Goal: Check status: Check status

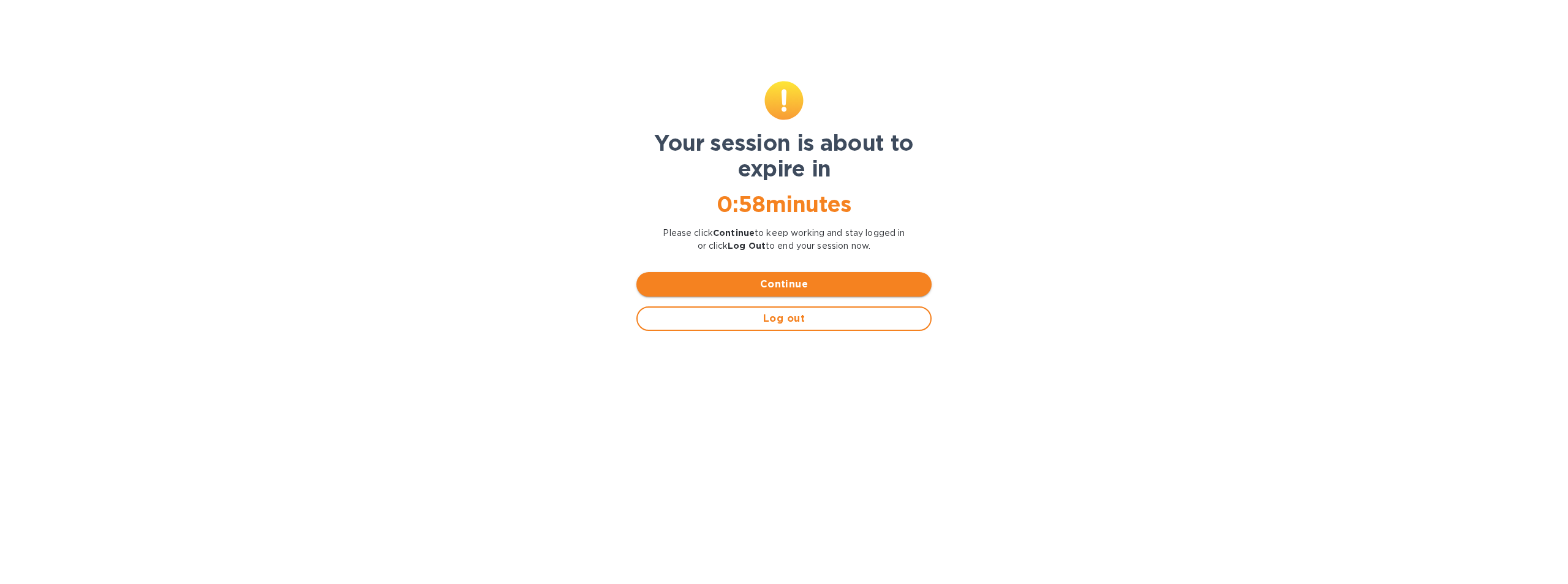
click at [779, 280] on span "Continue" at bounding box center [784, 284] width 276 height 15
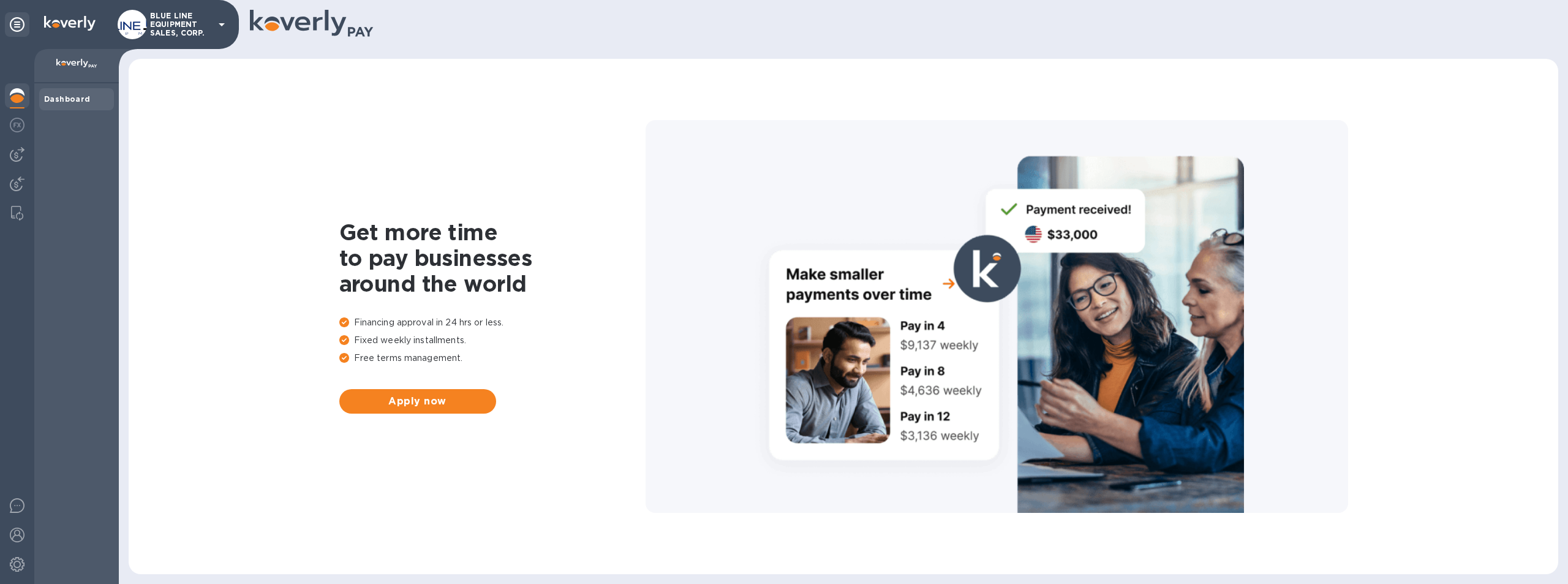
click at [170, 19] on p "BLUE LINE EQUIPMENT SALES, CORP." at bounding box center [180, 24] width 61 height 25
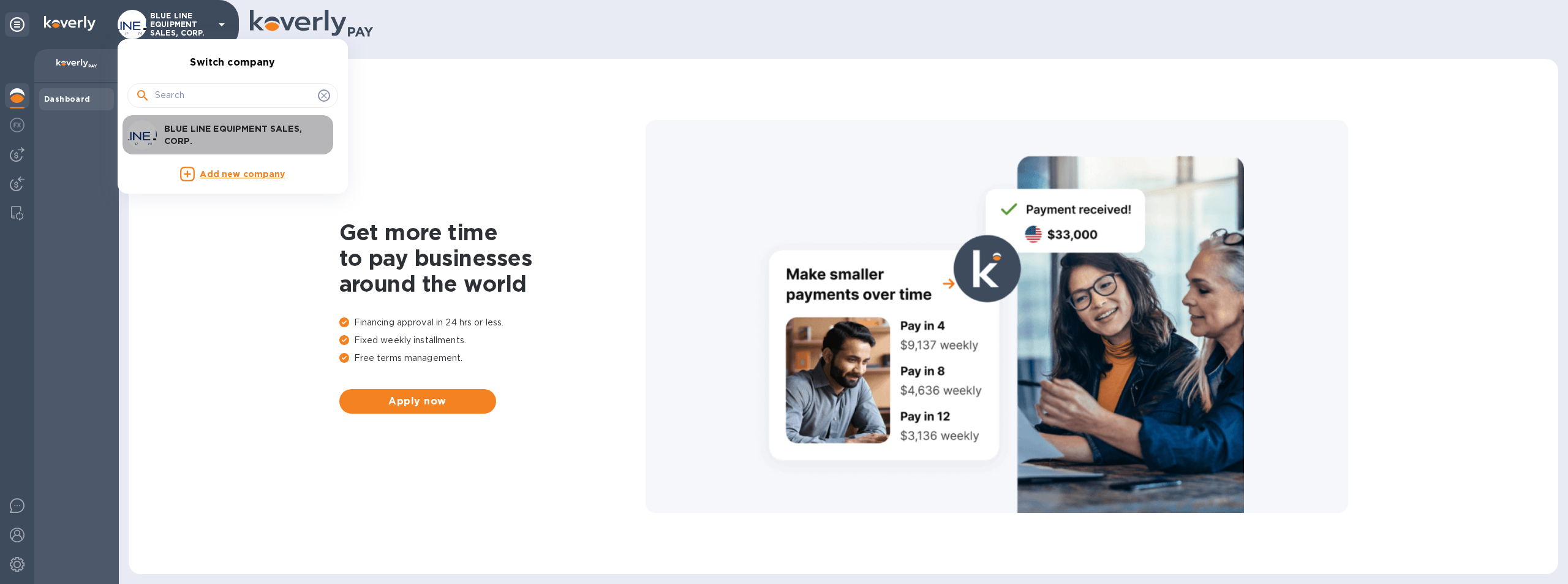
click at [223, 128] on p "BLUE LINE EQUIPMENT SALES, CORP." at bounding box center [241, 135] width 154 height 25
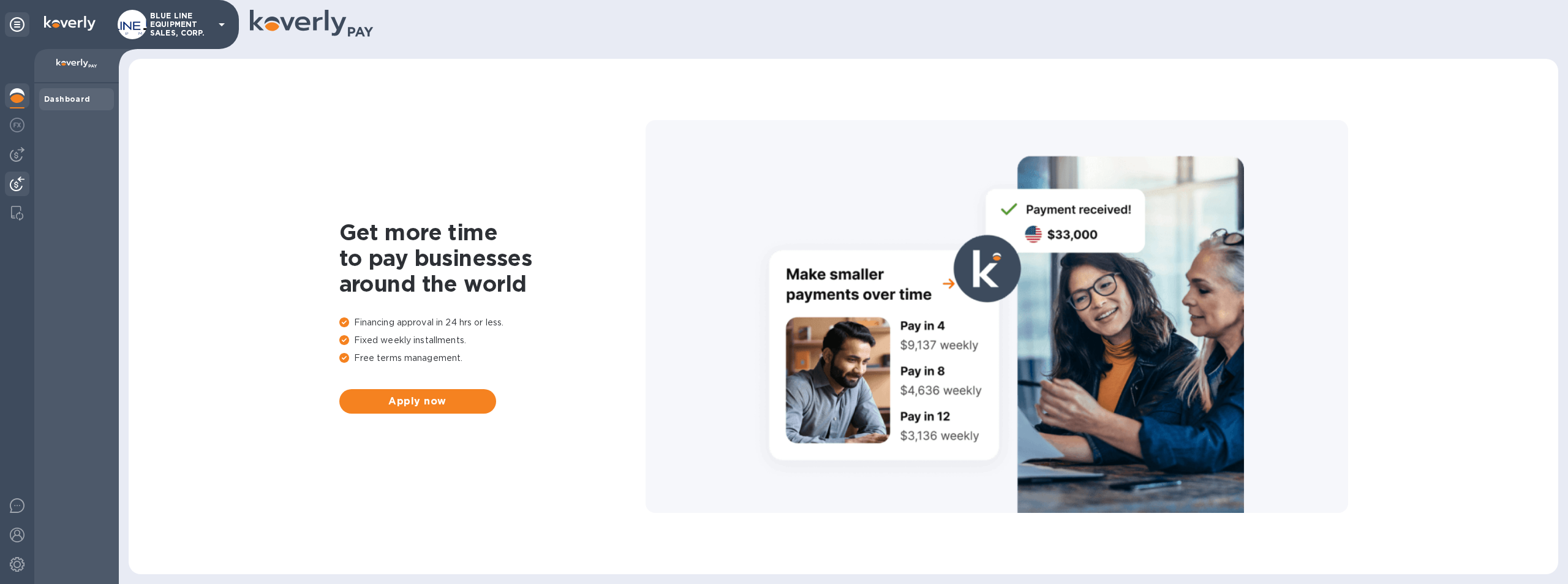
click at [13, 181] on img at bounding box center [17, 183] width 15 height 15
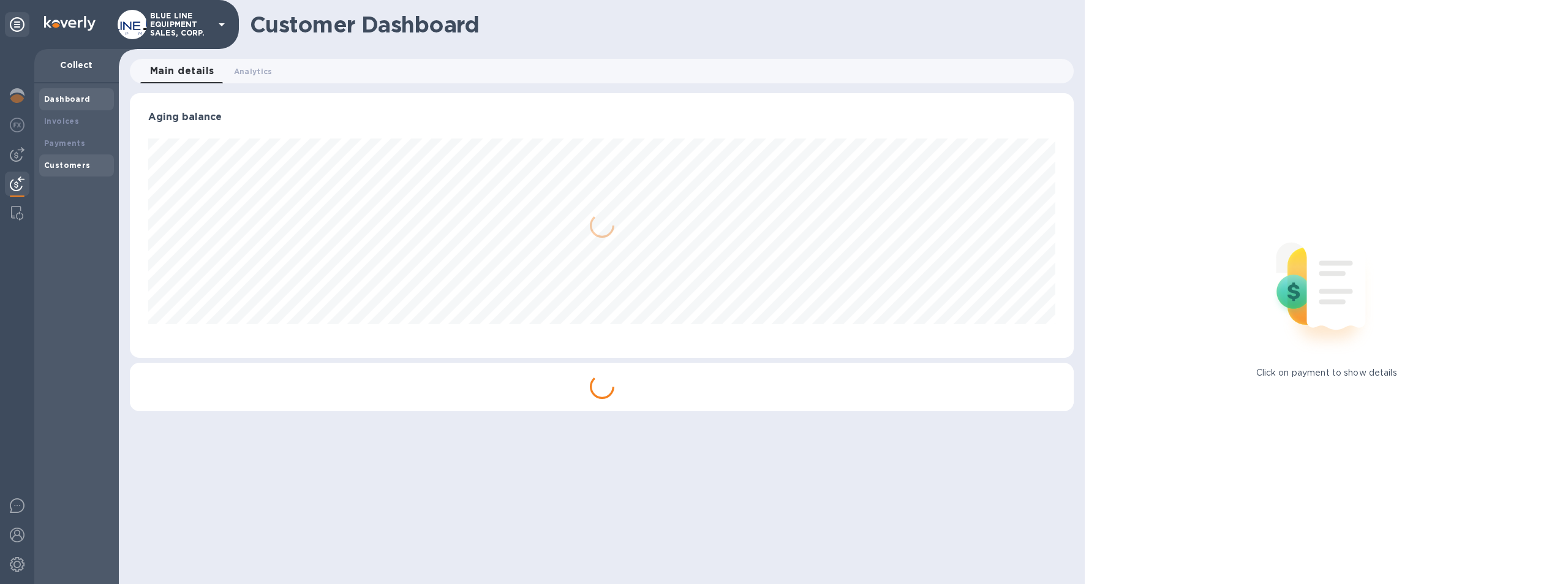
scroll to position [265, 945]
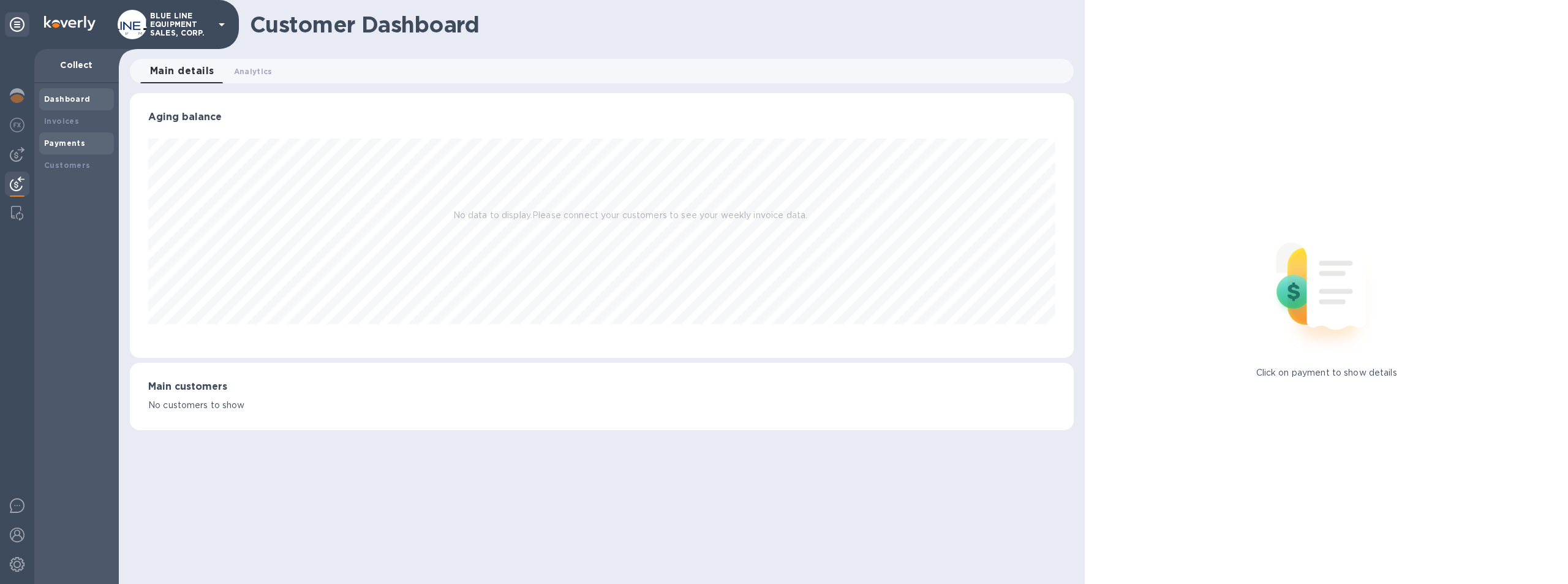
click at [71, 138] on b "Payments" at bounding box center [65, 143] width 41 height 9
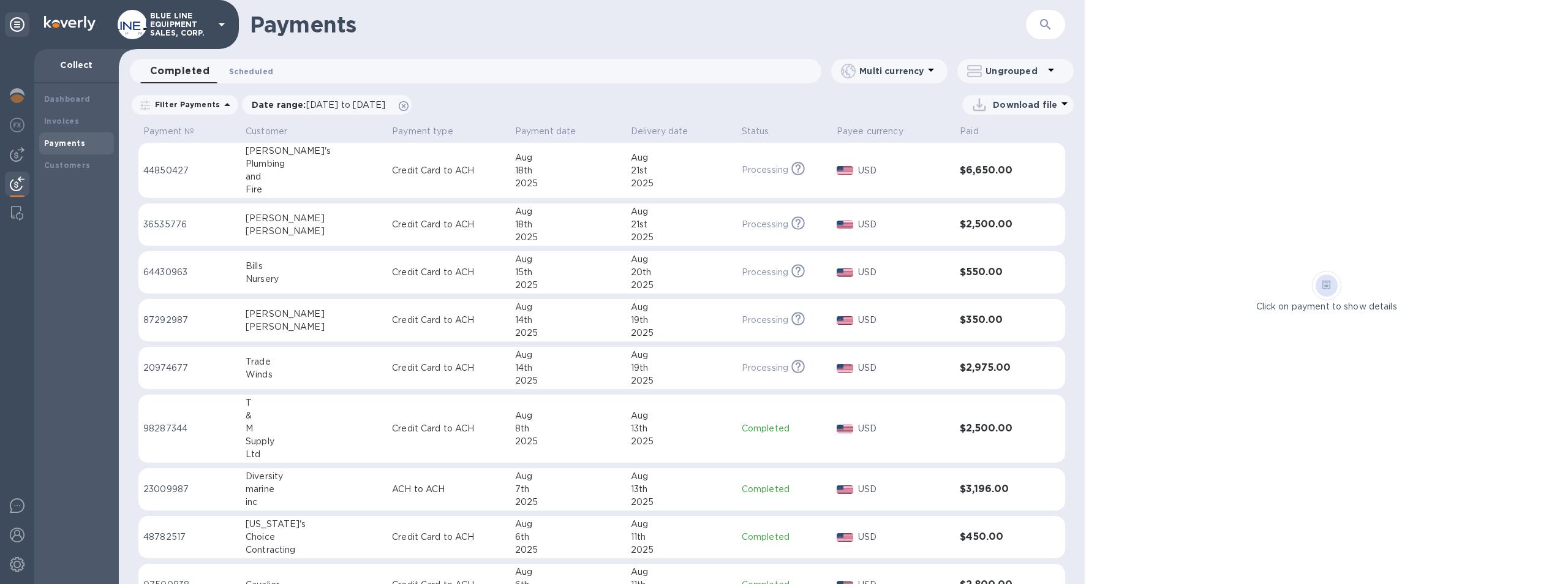
click at [258, 69] on span "Scheduled 0" at bounding box center [252, 71] width 44 height 13
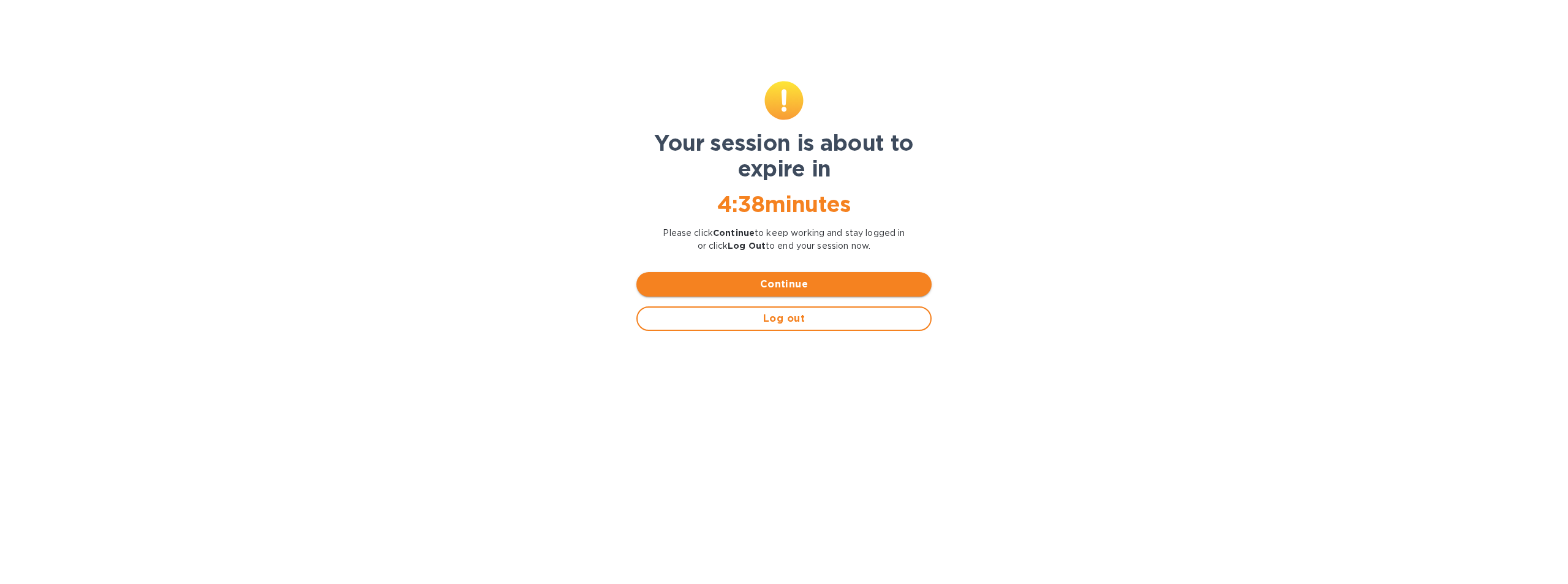
click at [798, 278] on span "Continue" at bounding box center [784, 284] width 276 height 15
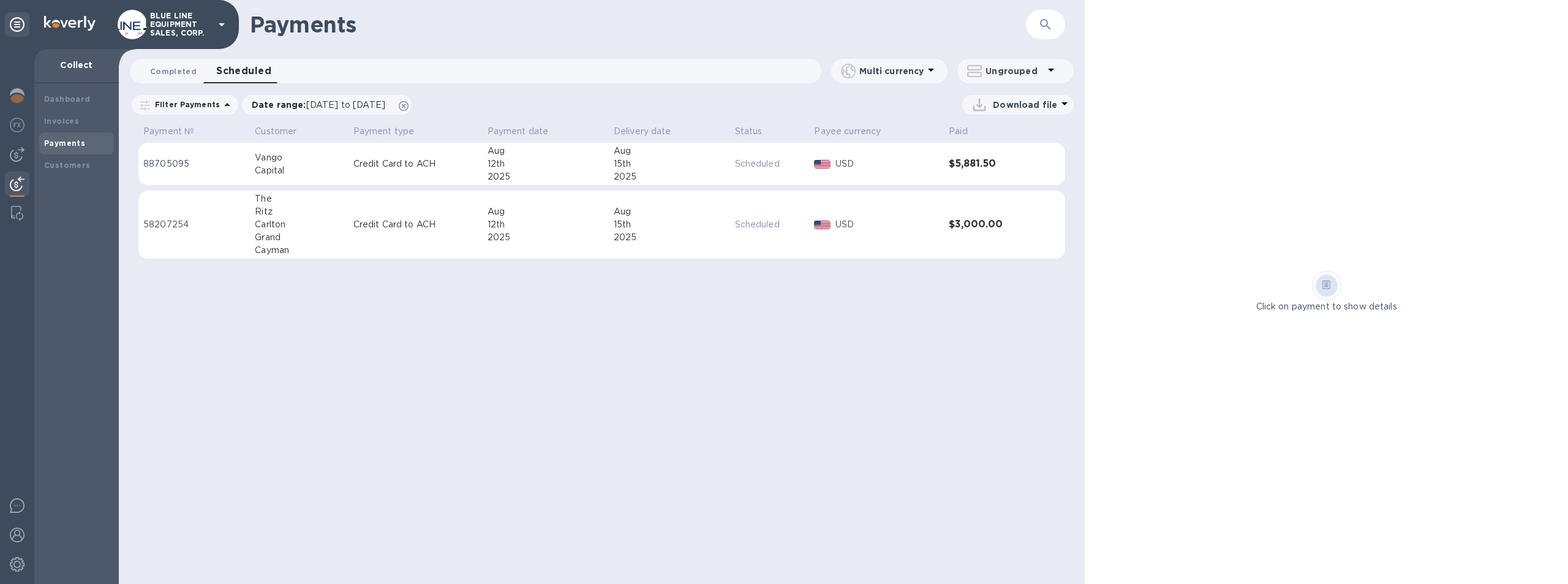
click at [166, 67] on span "Completed 0" at bounding box center [173, 71] width 47 height 13
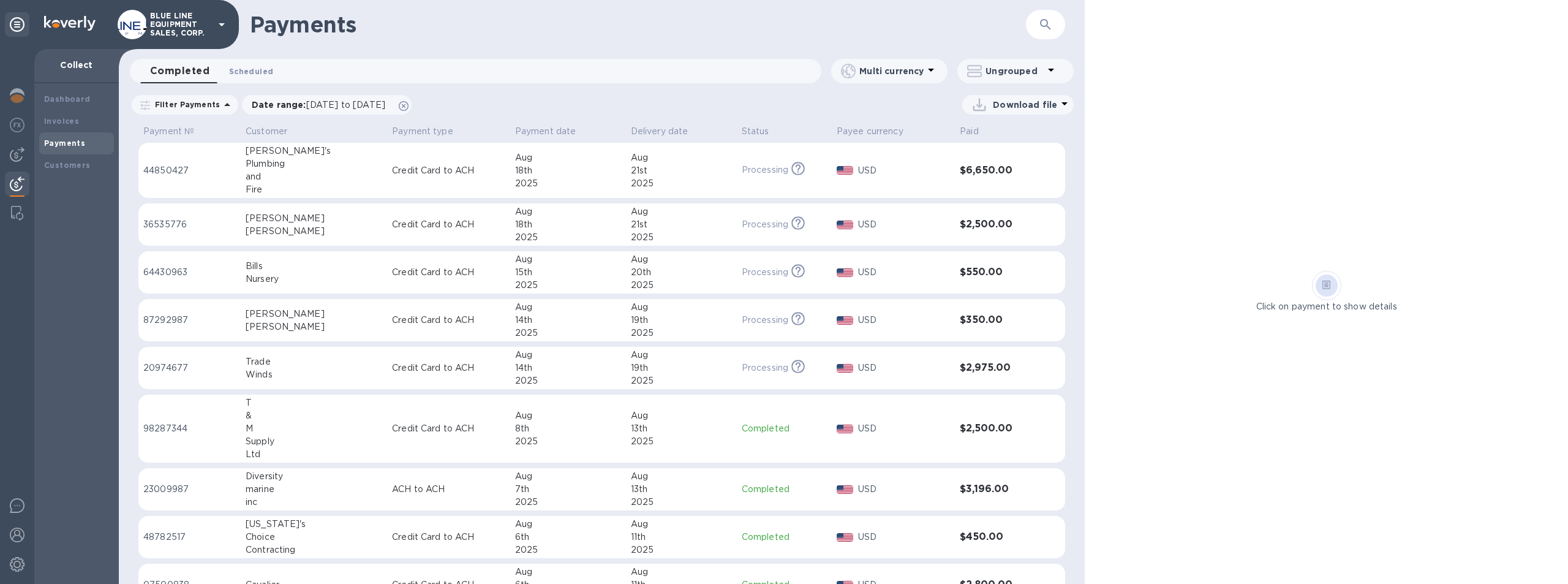
click at [252, 70] on span "Scheduled 0" at bounding box center [252, 71] width 44 height 13
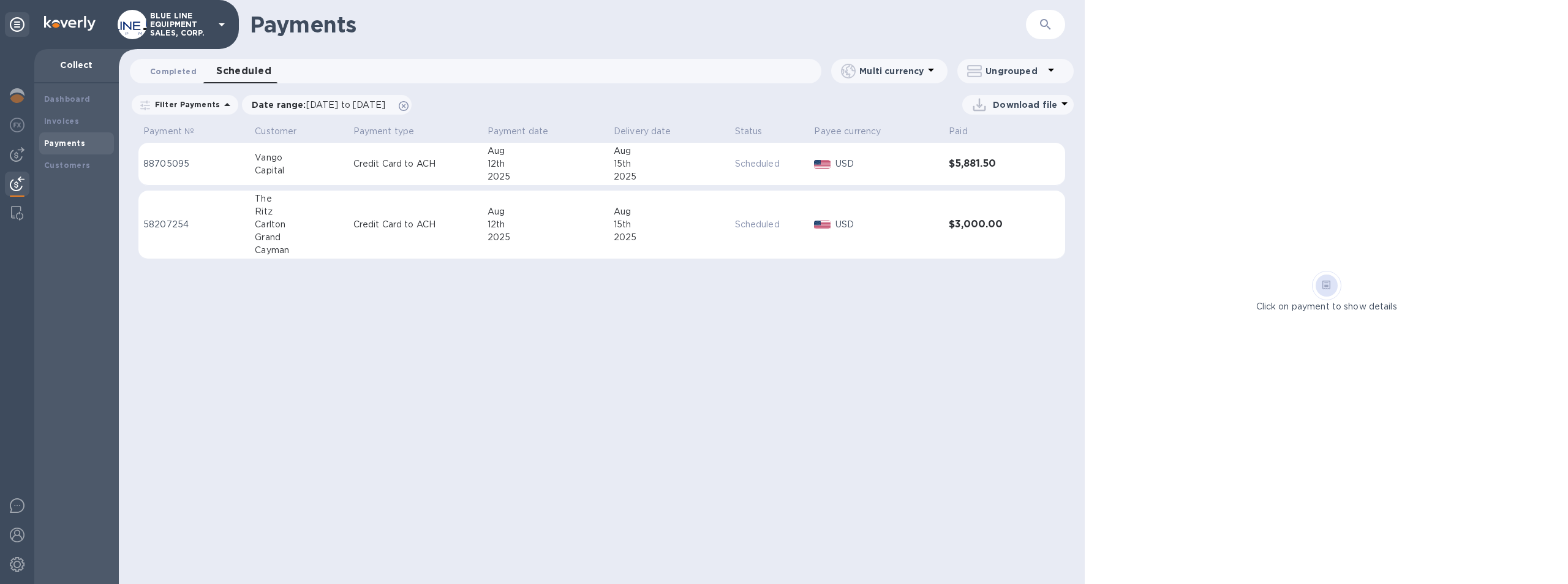
click at [168, 70] on span "Completed 0" at bounding box center [173, 71] width 47 height 13
